Goal: Task Accomplishment & Management: Complete application form

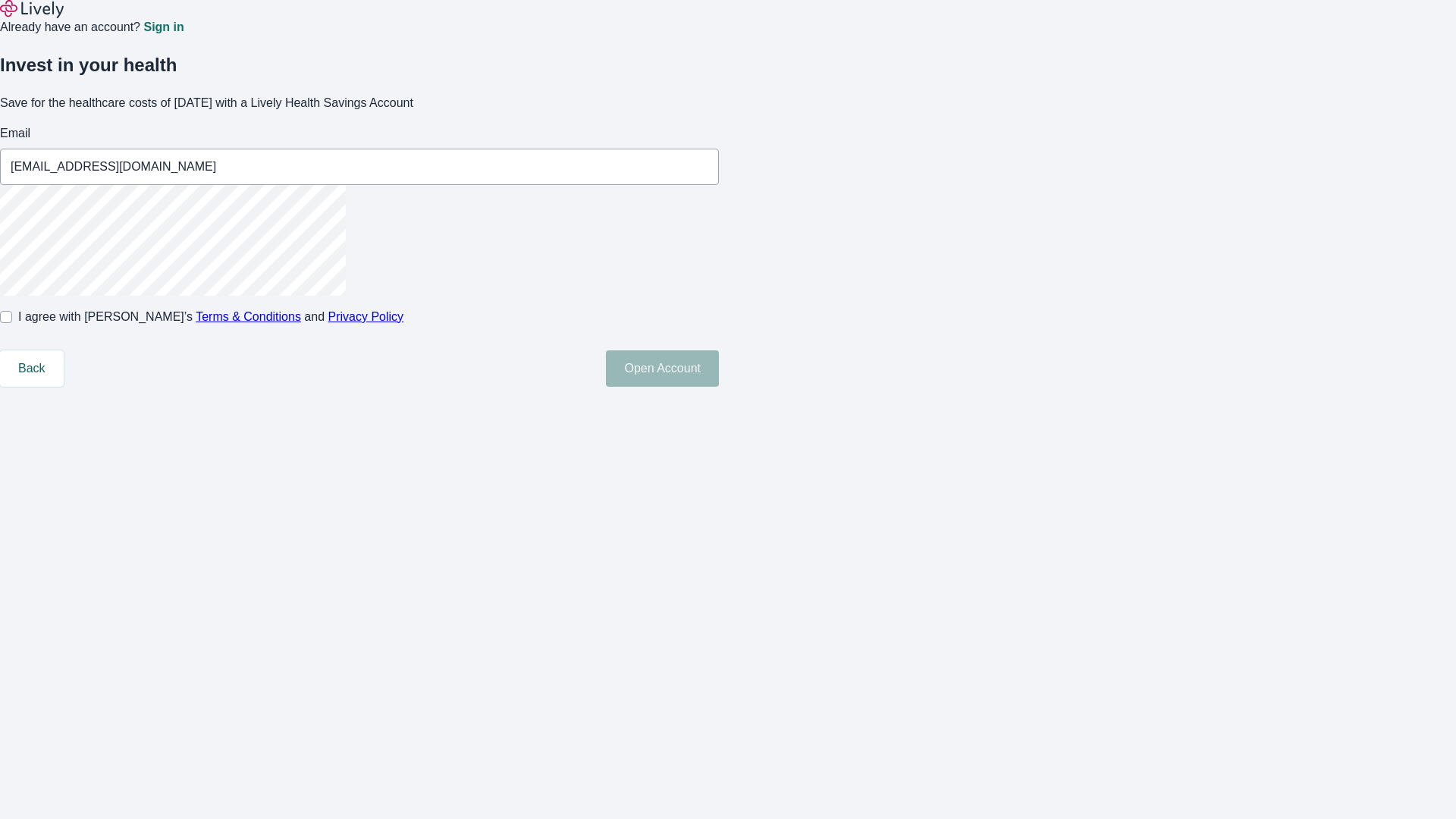
click at [12, 323] on input "I agree with Lively’s Terms & Conditions and Privacy Policy" at bounding box center [5, 316] width 12 height 12
checkbox input "true"
click at [719, 387] on button "Open Account" at bounding box center [662, 369] width 113 height 36
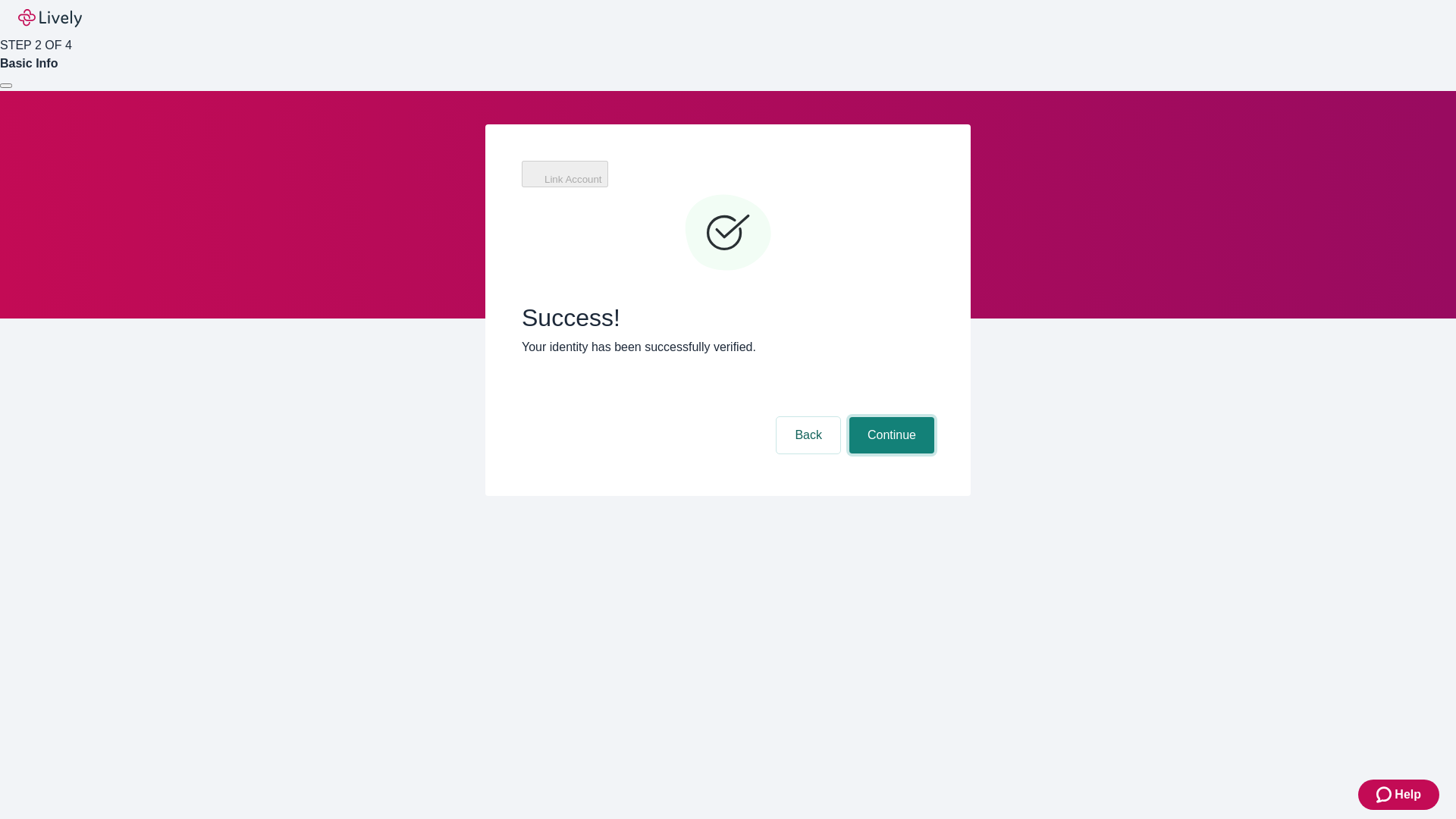
click at [935, 417] on button "Continue" at bounding box center [892, 435] width 85 height 36
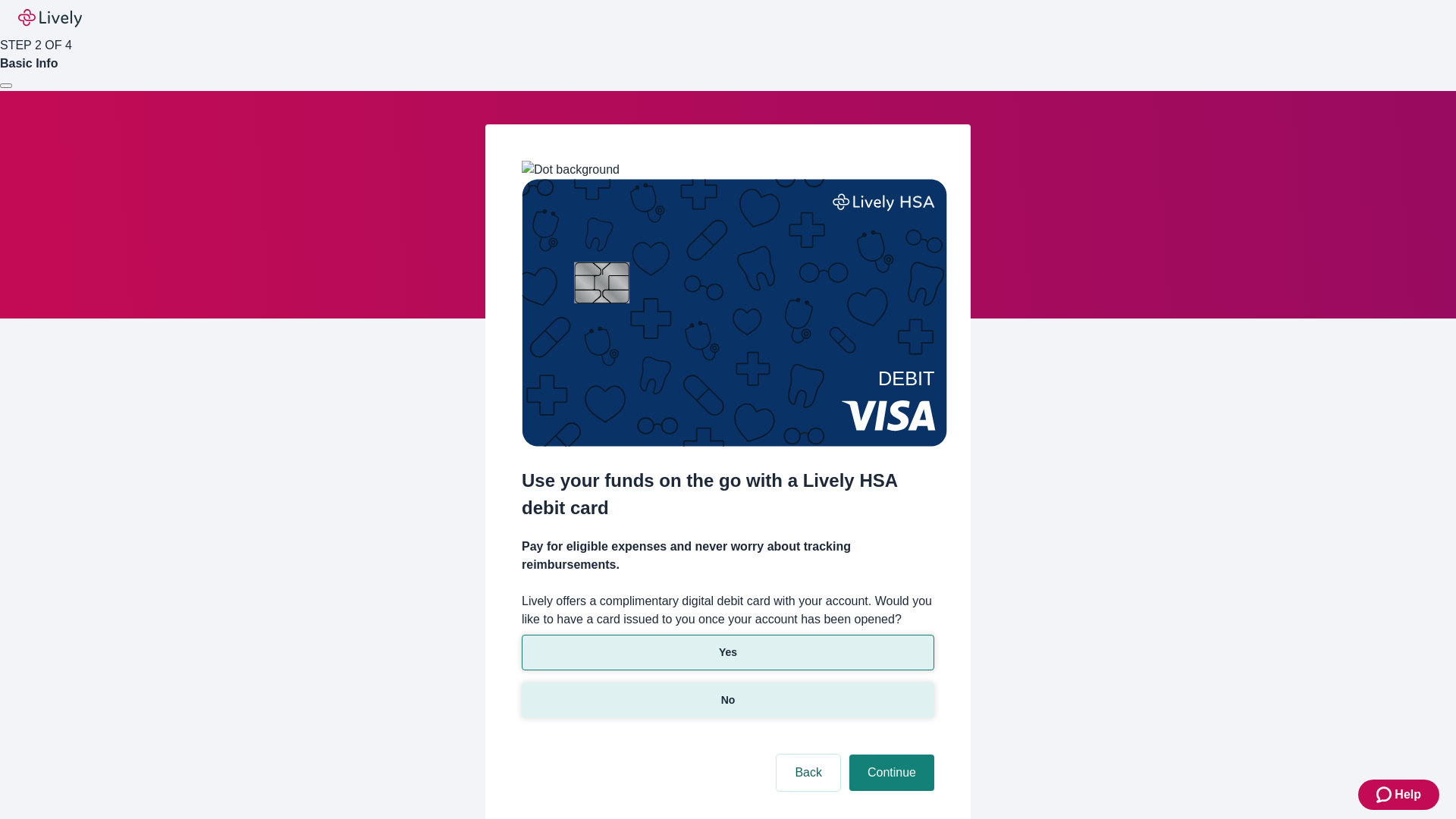
click at [728, 692] on p "No" at bounding box center [728, 701] width 14 height 16
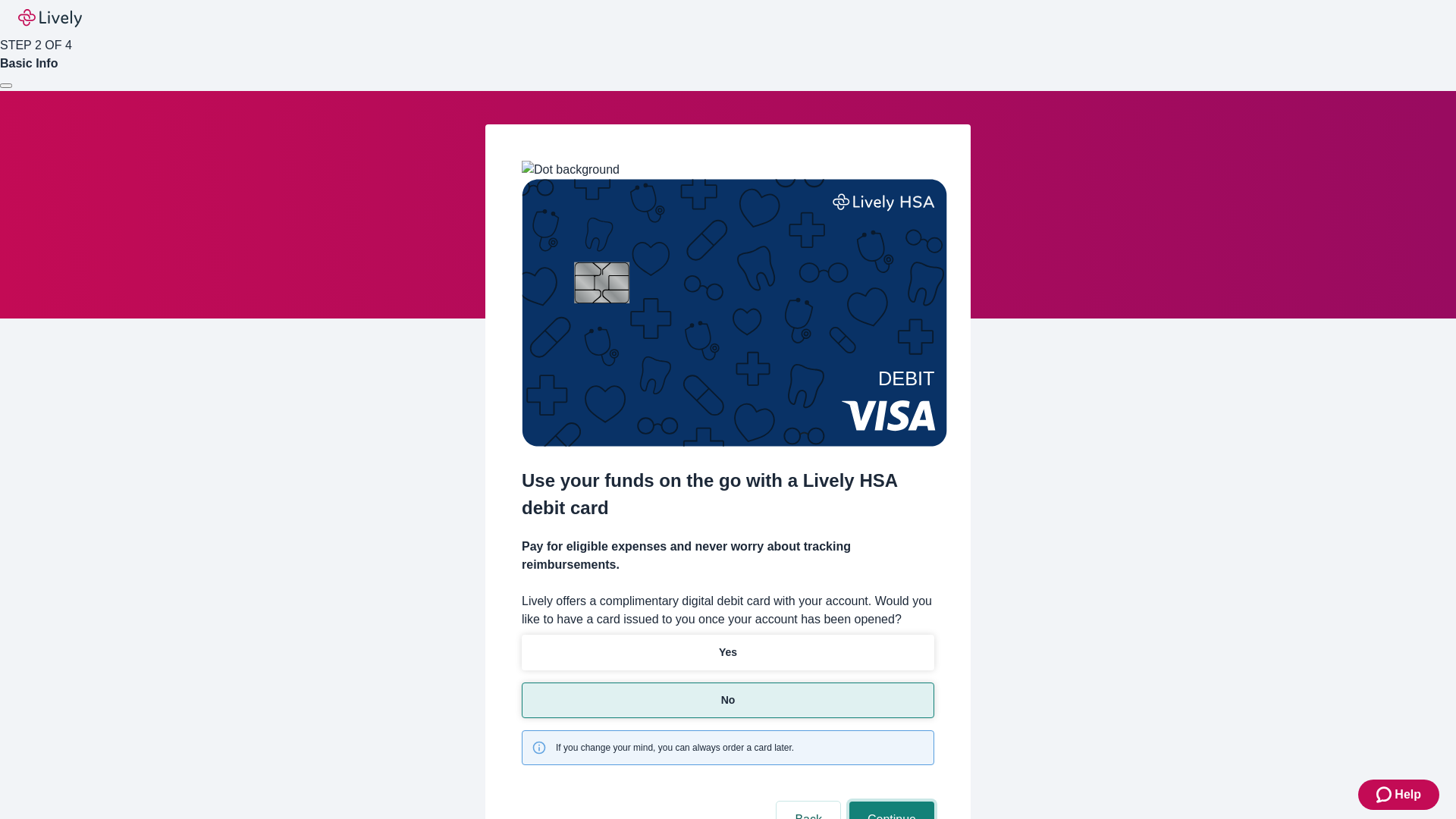
click at [889, 802] on button "Continue" at bounding box center [892, 820] width 85 height 36
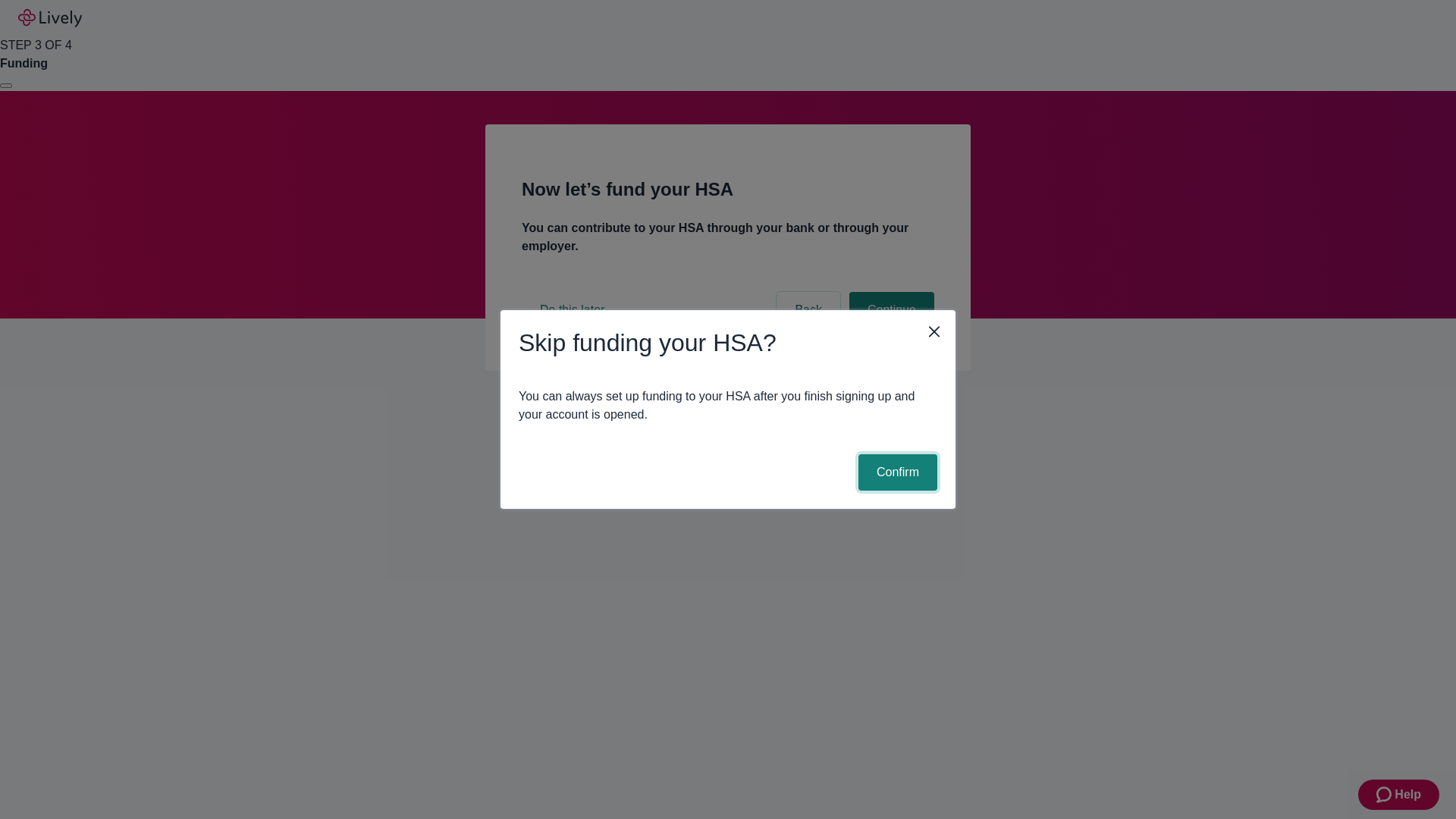
click at [896, 473] on button "Confirm" at bounding box center [897, 473] width 79 height 36
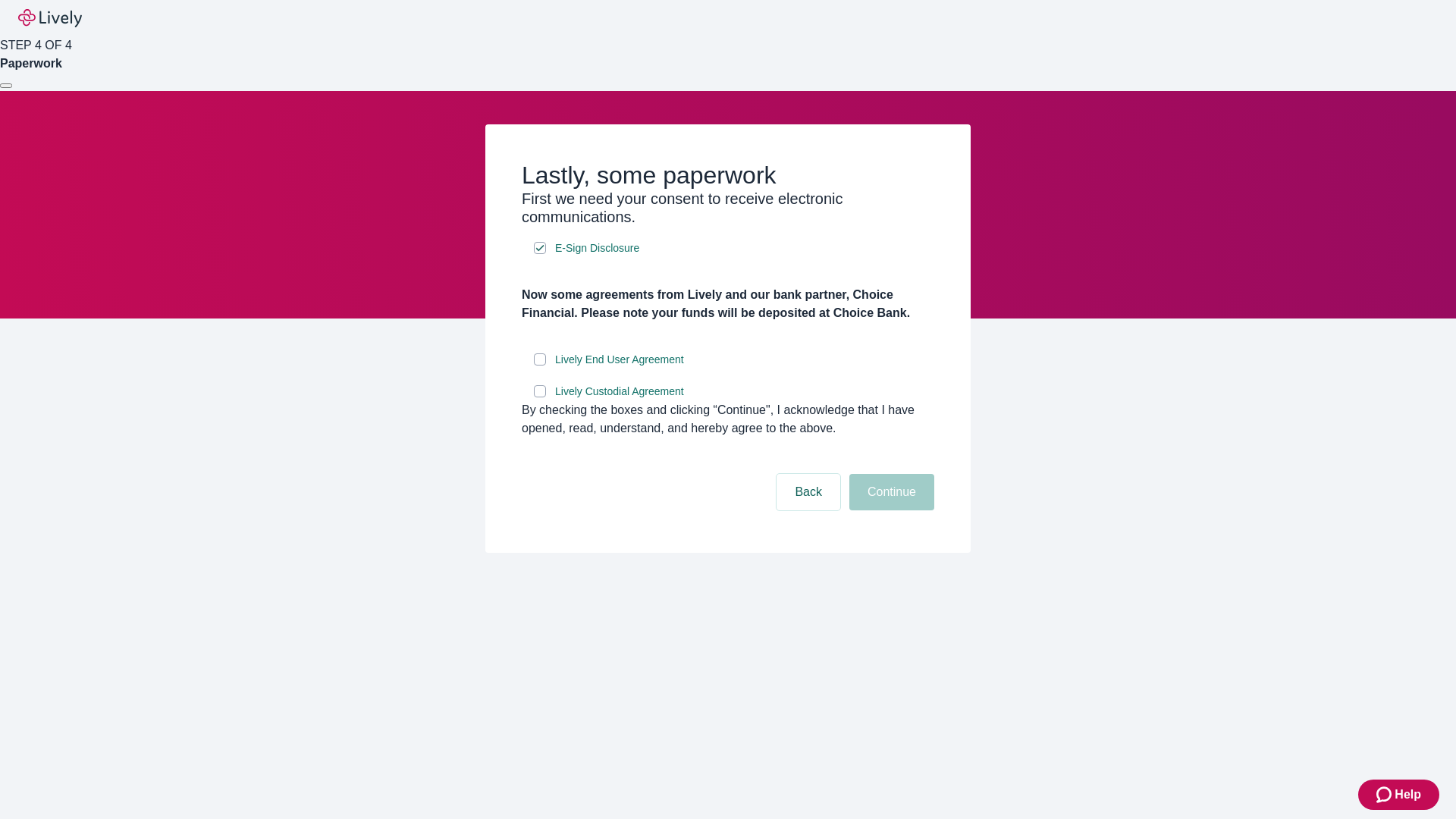
click at [540, 365] on input "Lively End User Agreement" at bounding box center [540, 359] width 12 height 12
checkbox input "true"
click at [540, 398] on input "Lively Custodial Agreement" at bounding box center [540, 391] width 12 height 12
checkbox input "true"
click at [889, 511] on button "Continue" at bounding box center [892, 492] width 85 height 36
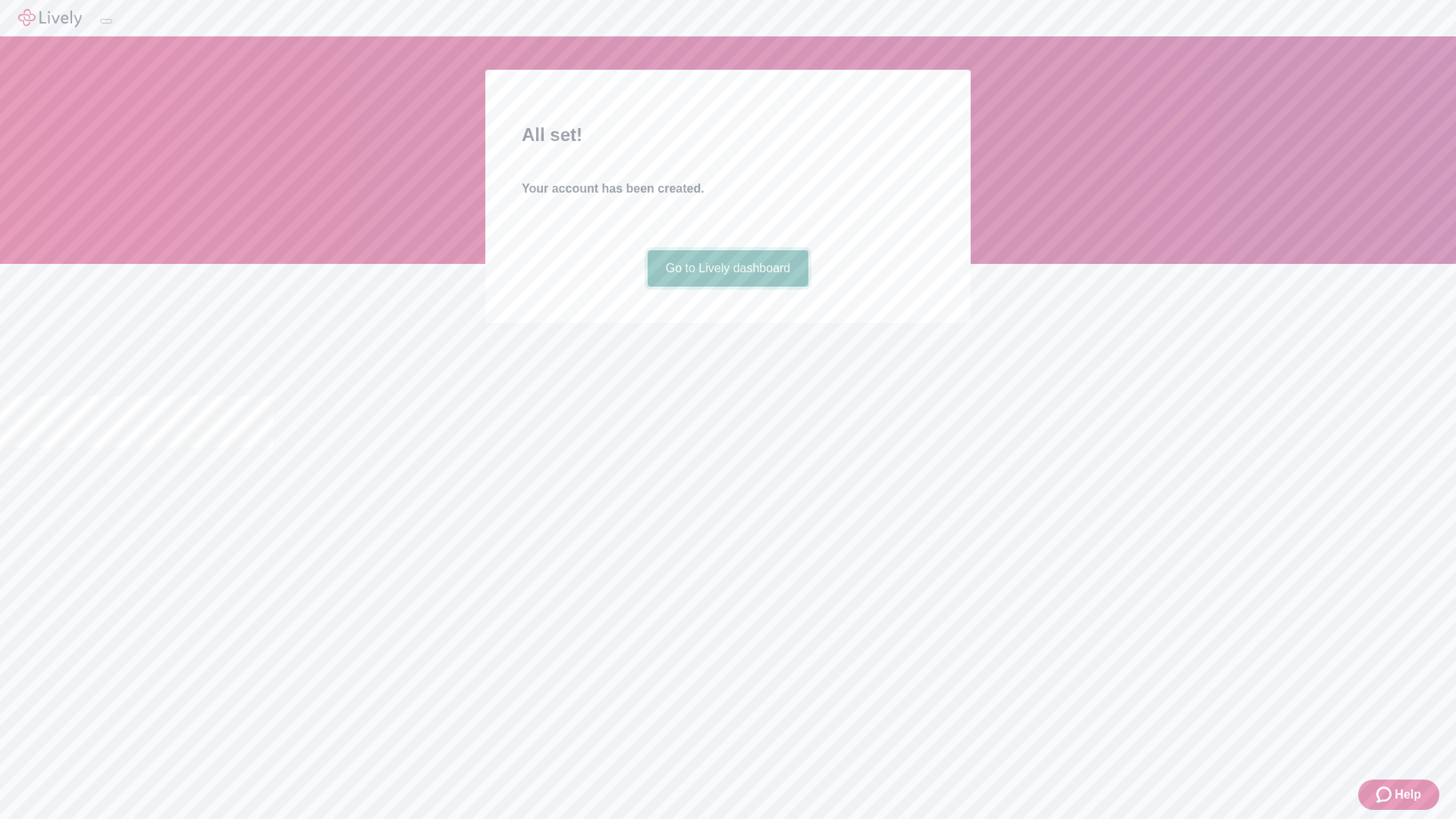
click at [728, 287] on link "Go to Lively dashboard" at bounding box center [728, 268] width 162 height 36
